Goal: Complete application form: Complete application form

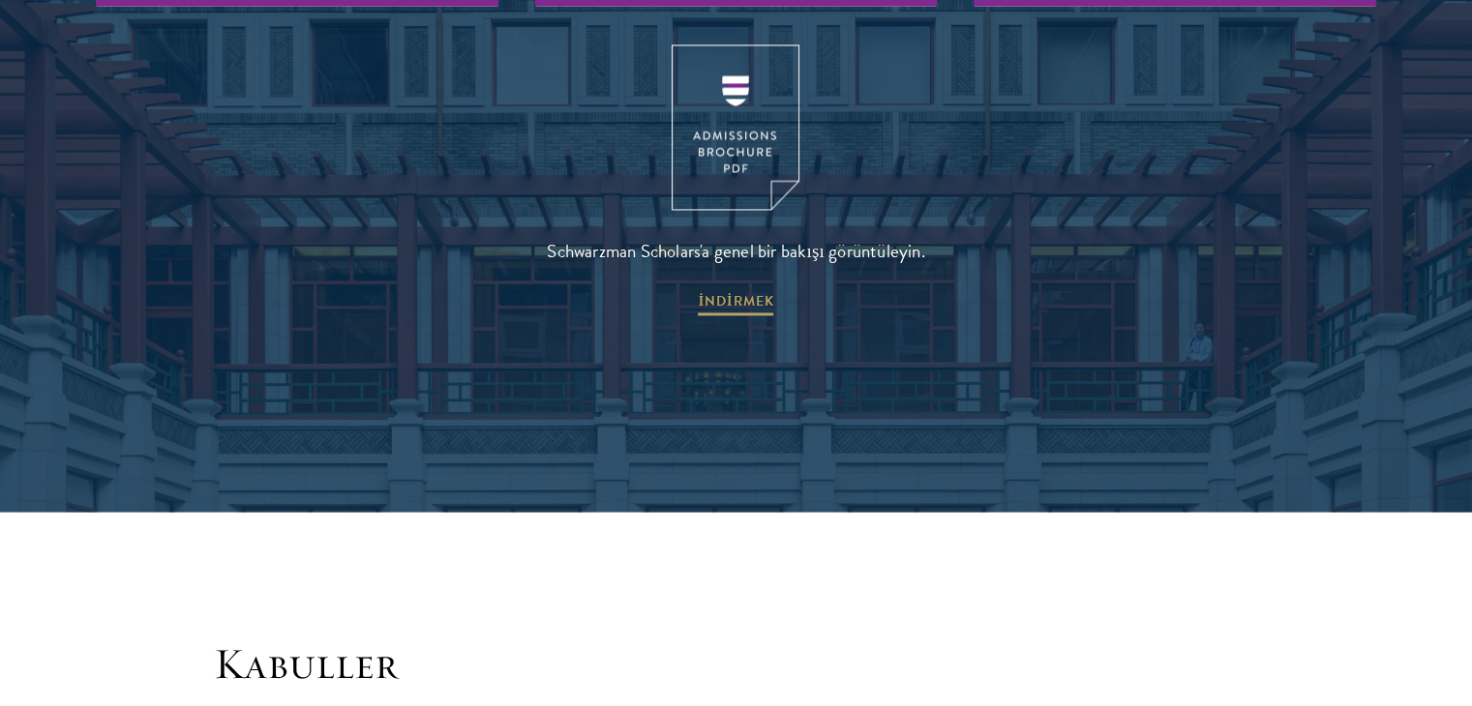
scroll to position [2807, 0]
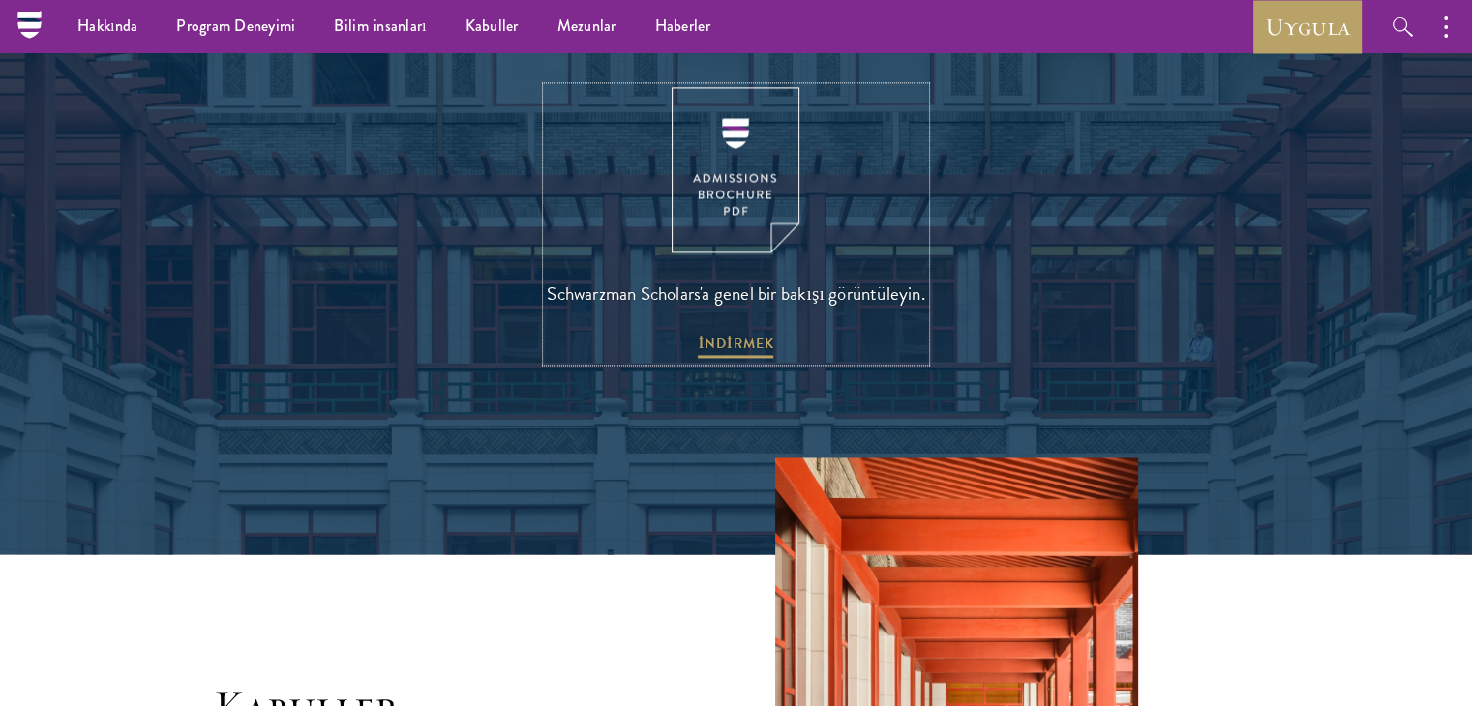
click at [737, 174] on img at bounding box center [736, 169] width 128 height 165
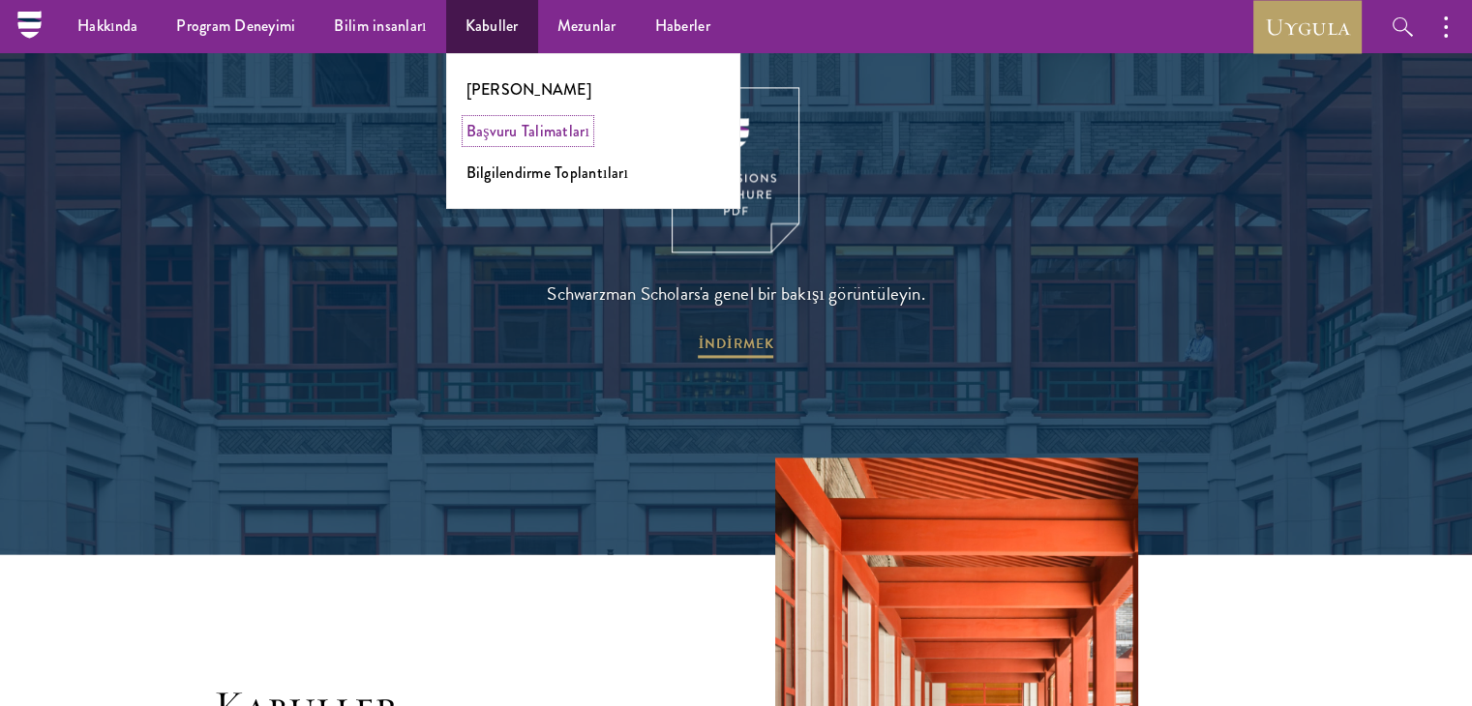
click at [496, 127] on font "Başvuru Talimatları" at bounding box center [527, 131] width 123 height 22
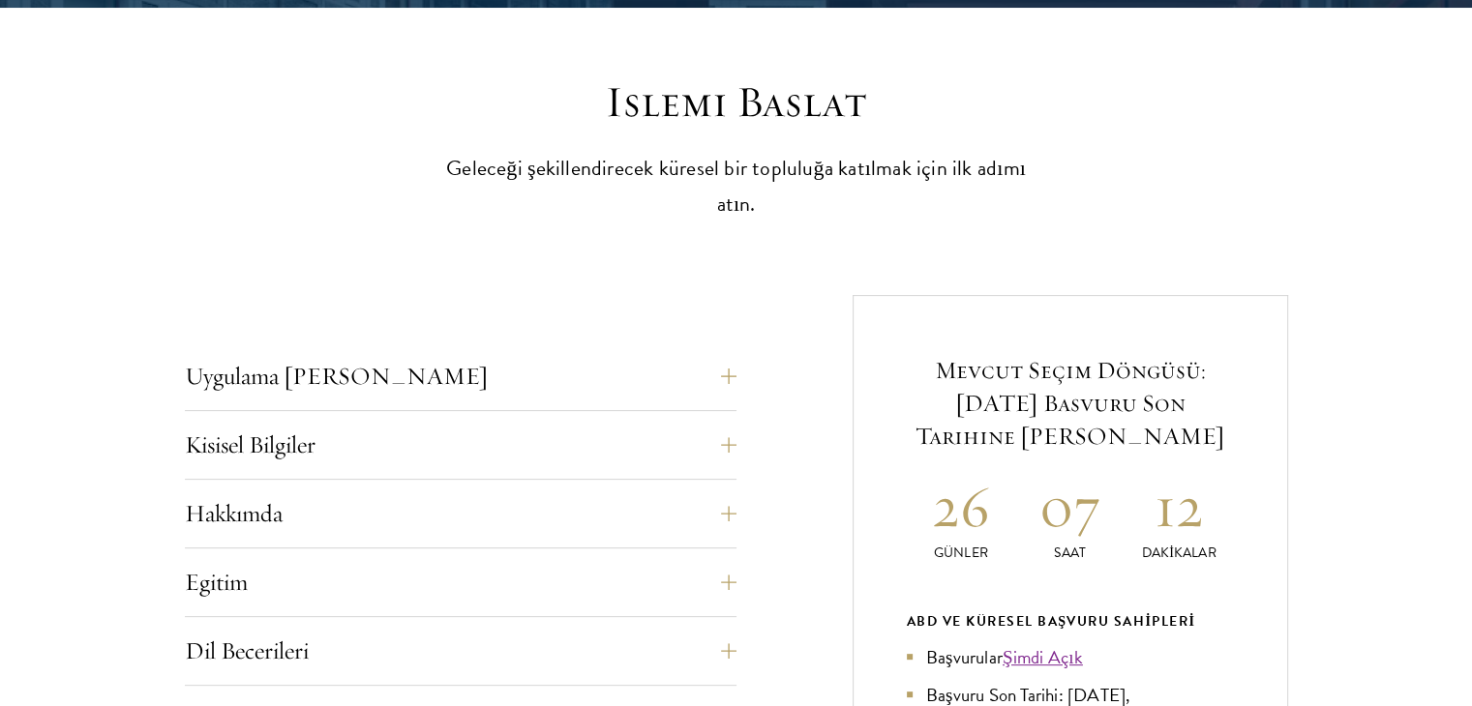
scroll to position [677, 0]
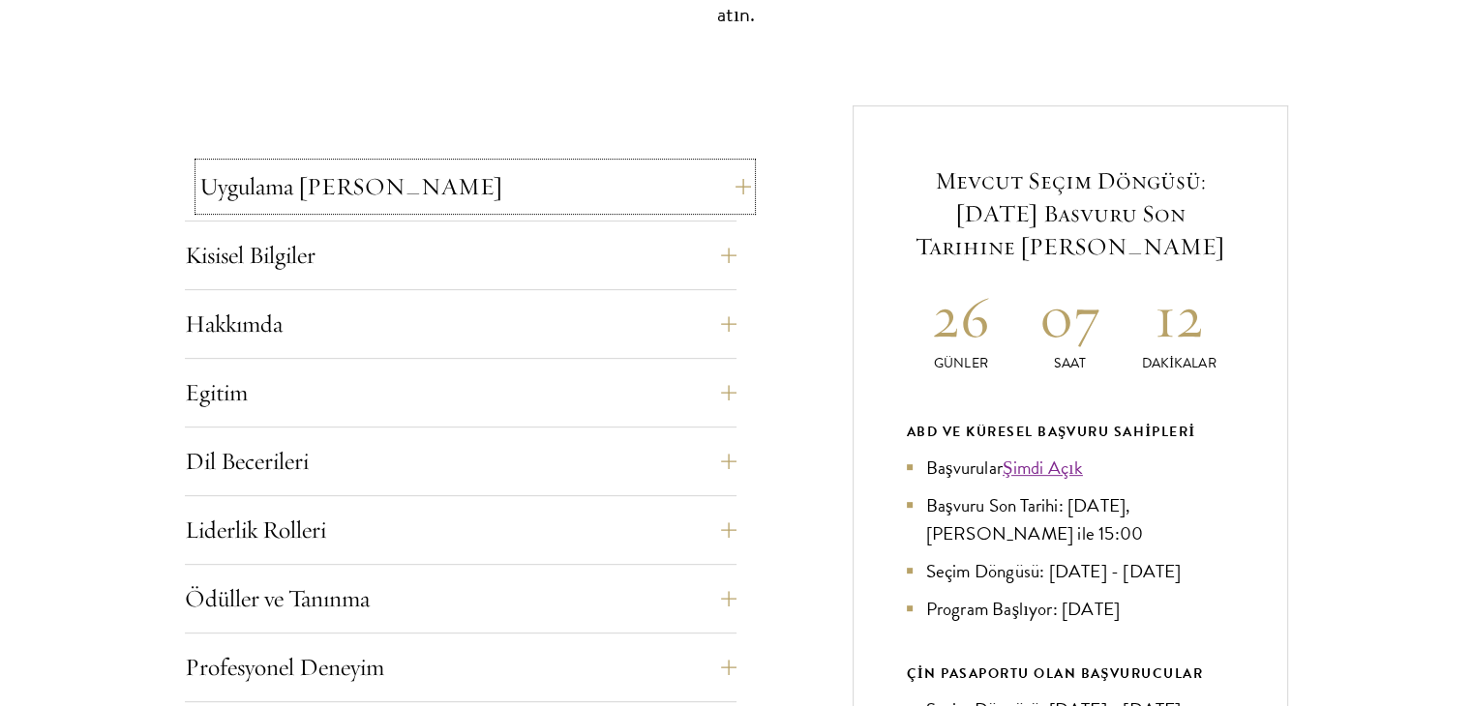
click at [503, 177] on button "Uygulama [PERSON_NAME]" at bounding box center [475, 187] width 552 height 46
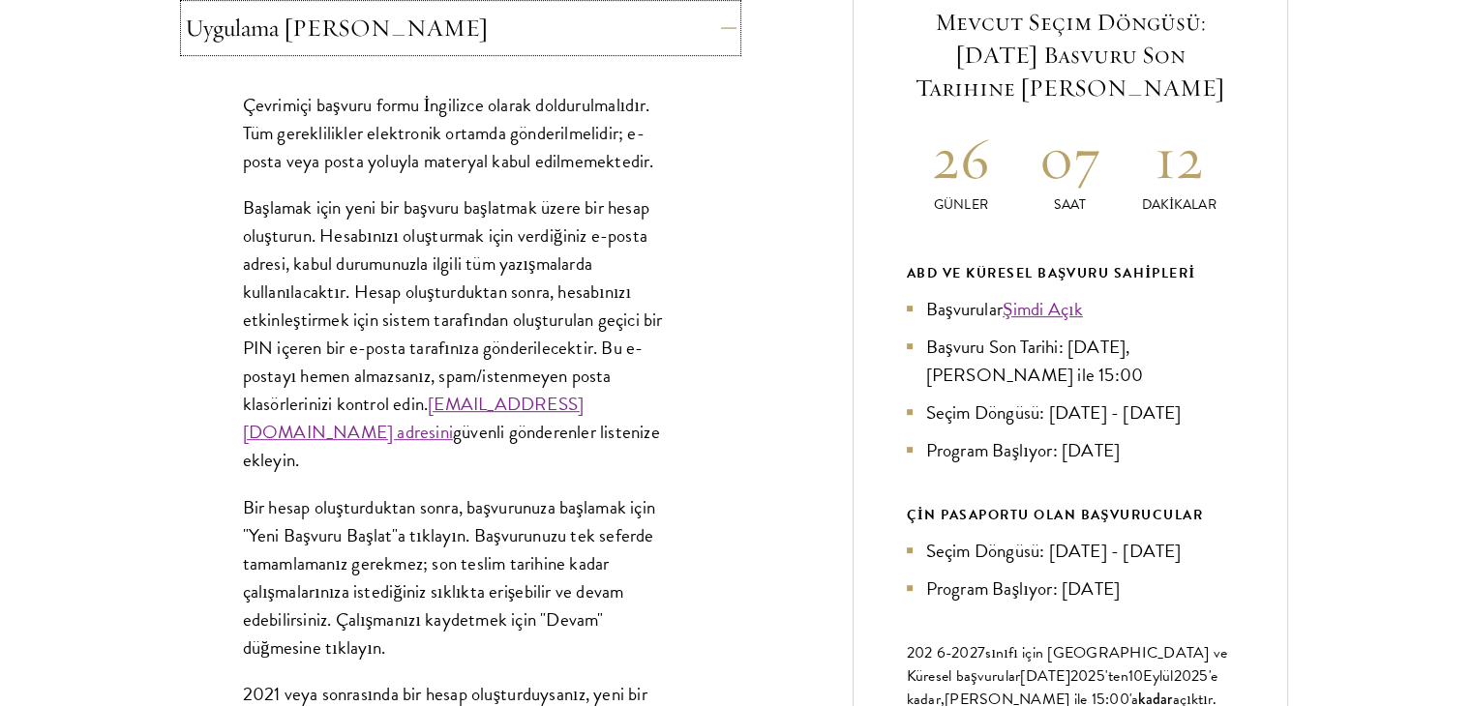
scroll to position [871, 0]
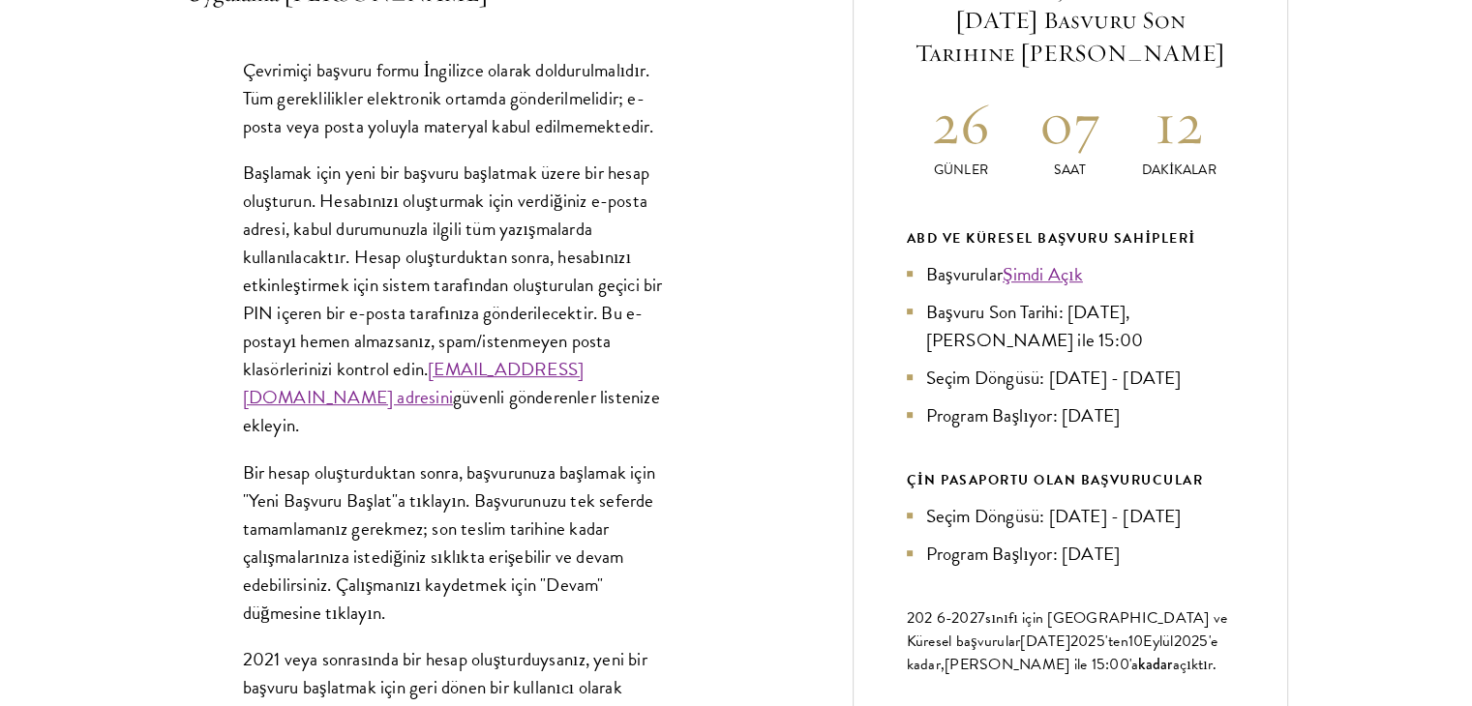
click at [603, 421] on p "Başlamak için yeni bir başvuru başlatmak üzere bir hesap oluşturun. Hesabınızı …" at bounding box center [461, 300] width 436 height 282
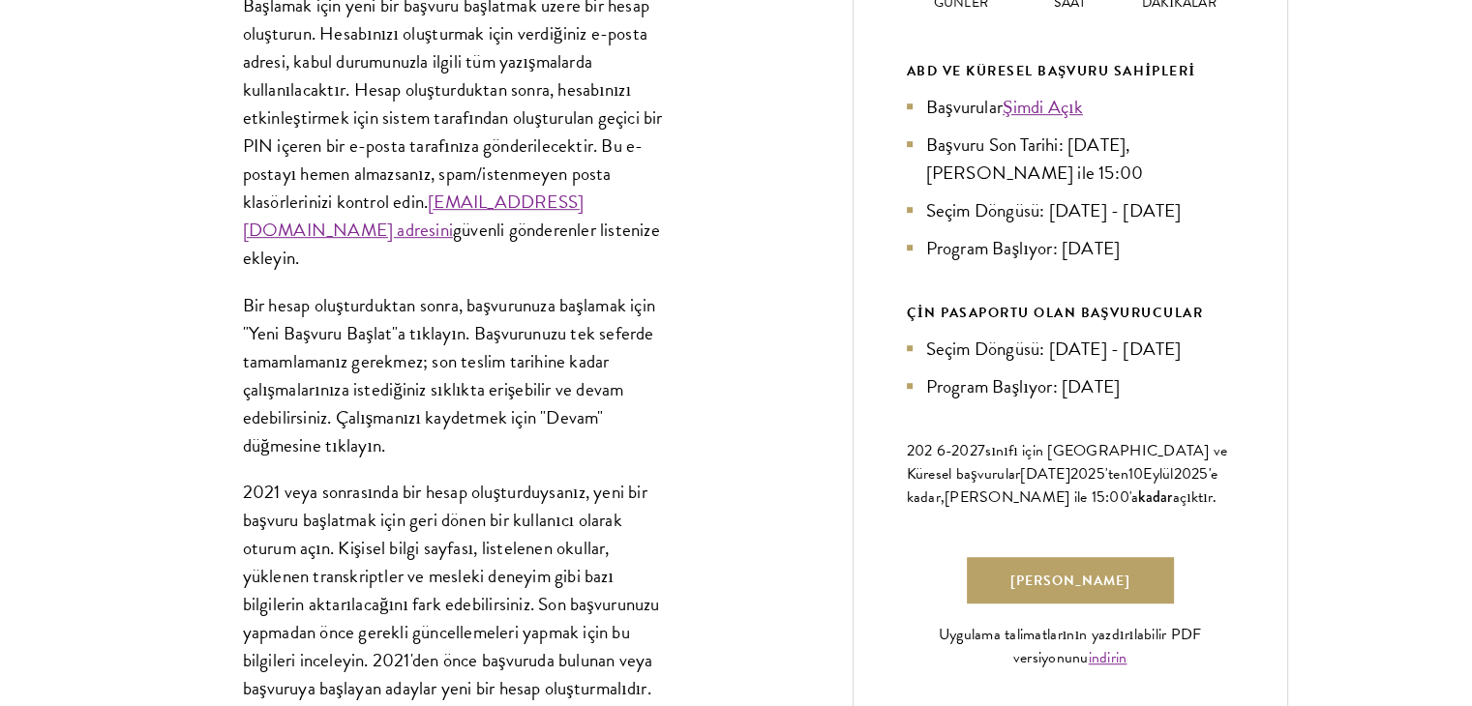
scroll to position [1161, 0]
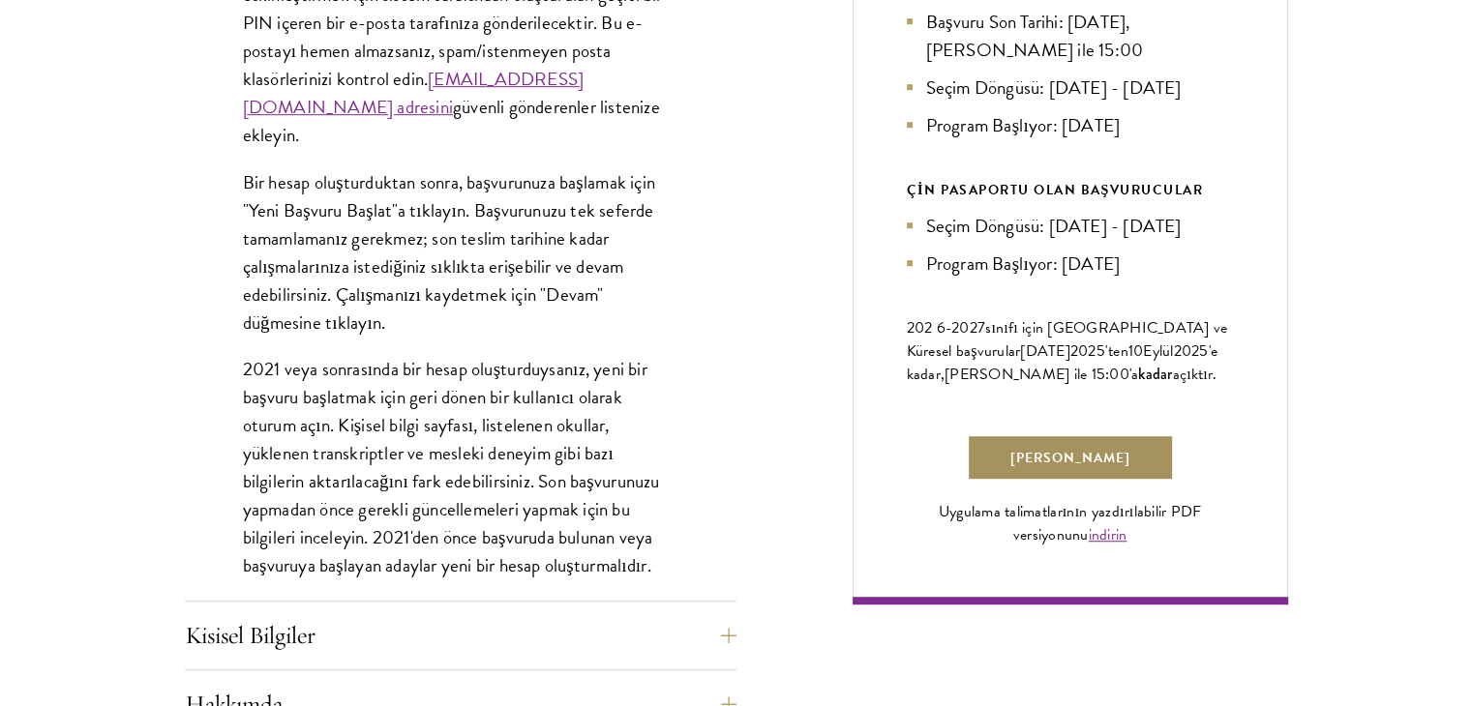
click at [1010, 448] on font "[PERSON_NAME]" at bounding box center [1070, 458] width 120 height 20
